Goal: Transaction & Acquisition: Purchase product/service

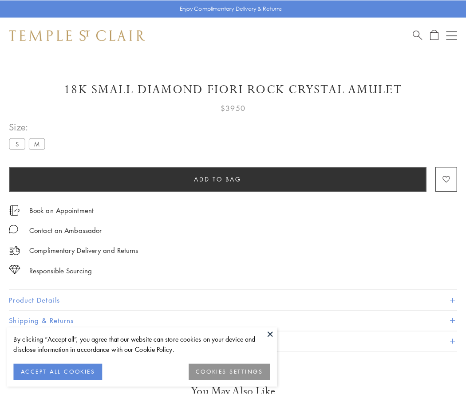
scroll to position [4, 0]
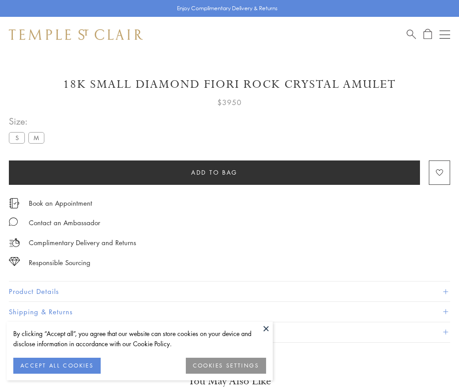
click at [214, 172] on span "Add to bag" at bounding box center [214, 173] width 47 height 10
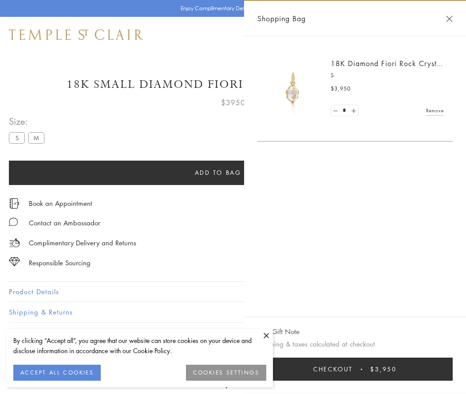
click at [355, 369] on button "Checkout $3,950" at bounding box center [354, 368] width 195 height 23
